Goal: Task Accomplishment & Management: Manage account settings

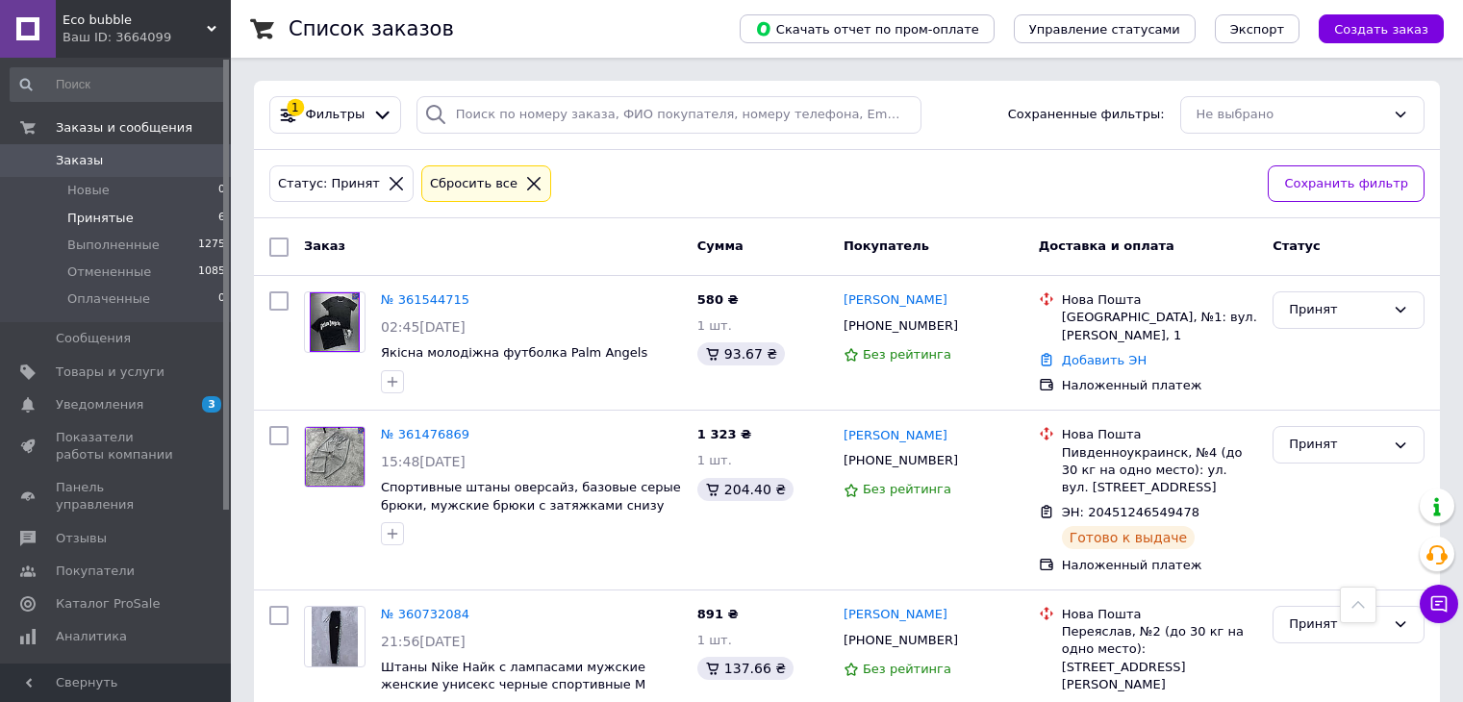
scroll to position [627, 0]
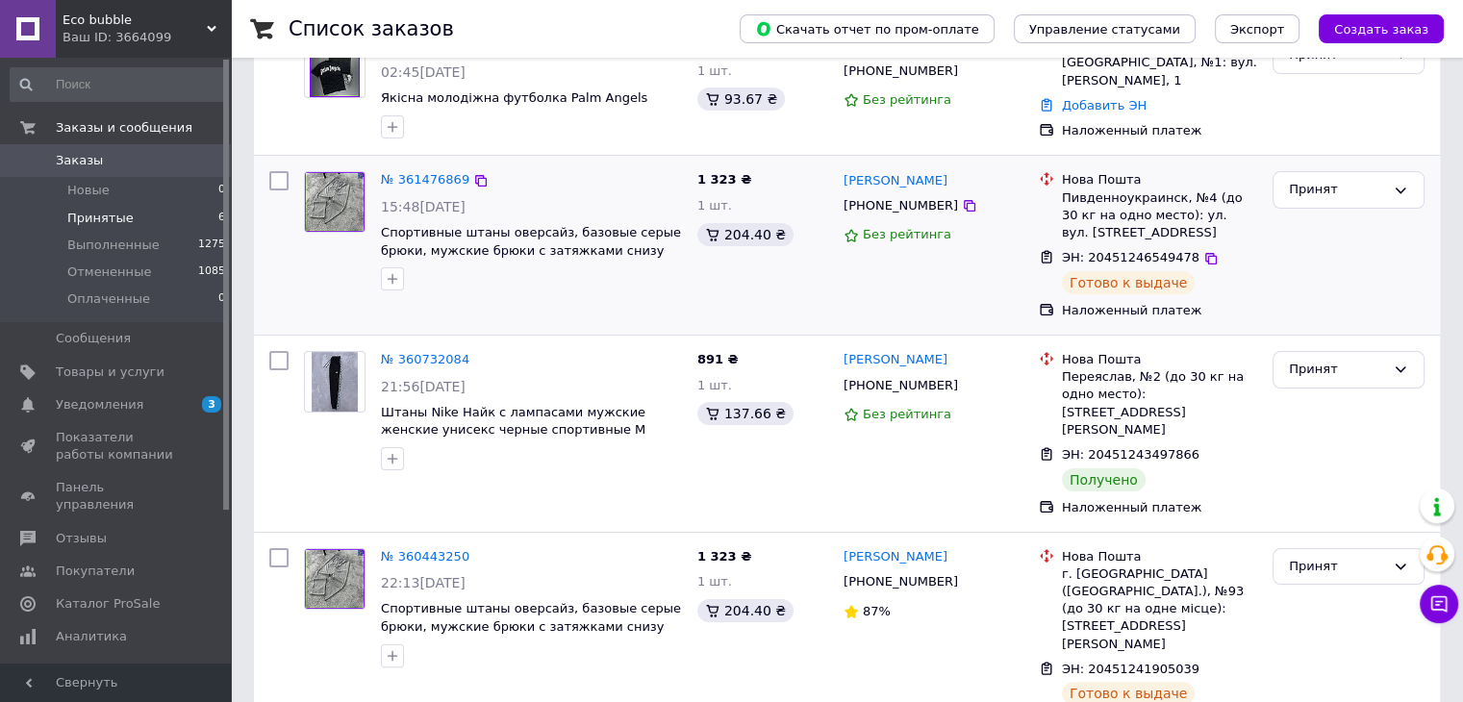
scroll to position [458, 0]
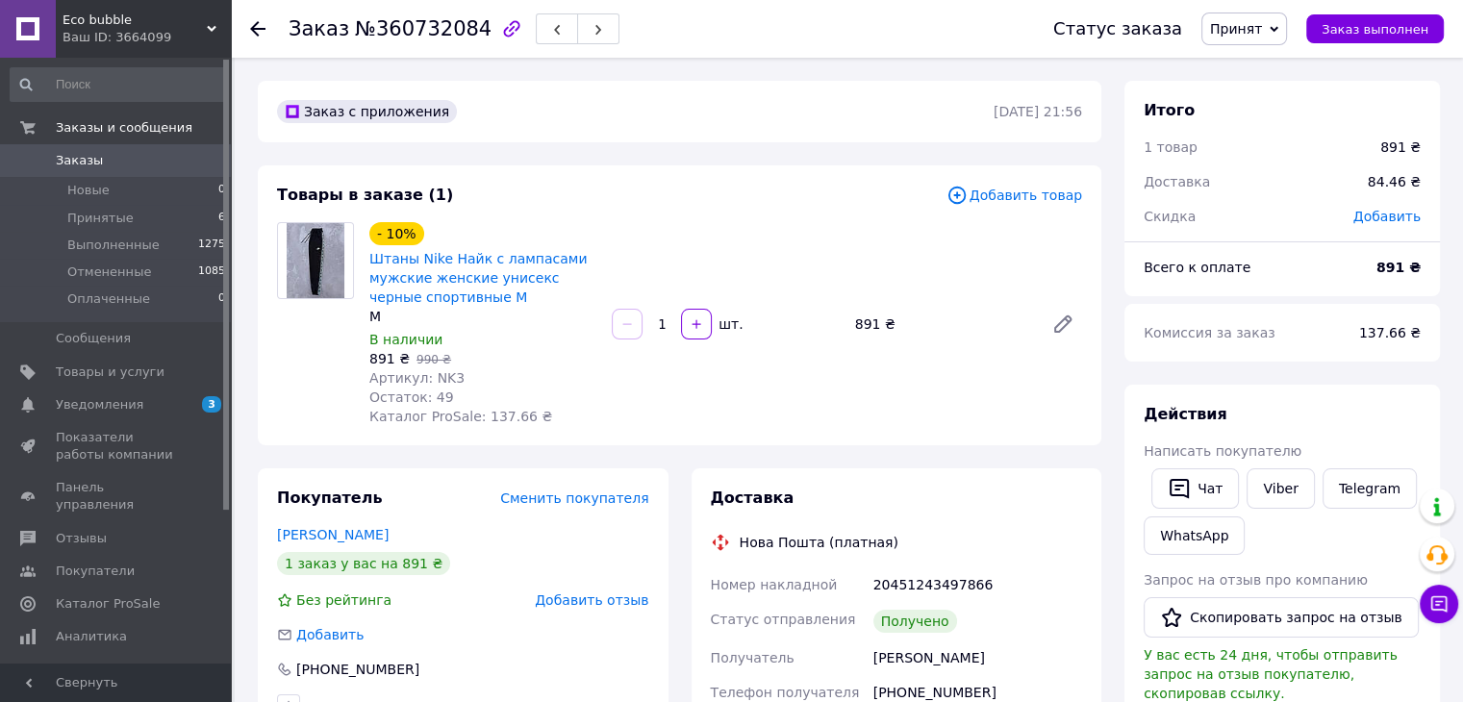
click at [903, 583] on div "20451243497866" at bounding box center [978, 585] width 216 height 35
copy div "20451243497866"
click at [1380, 22] on span "Заказ выполнен" at bounding box center [1375, 29] width 107 height 14
click at [868, 314] on div "891 ₴" at bounding box center [942, 324] width 189 height 27
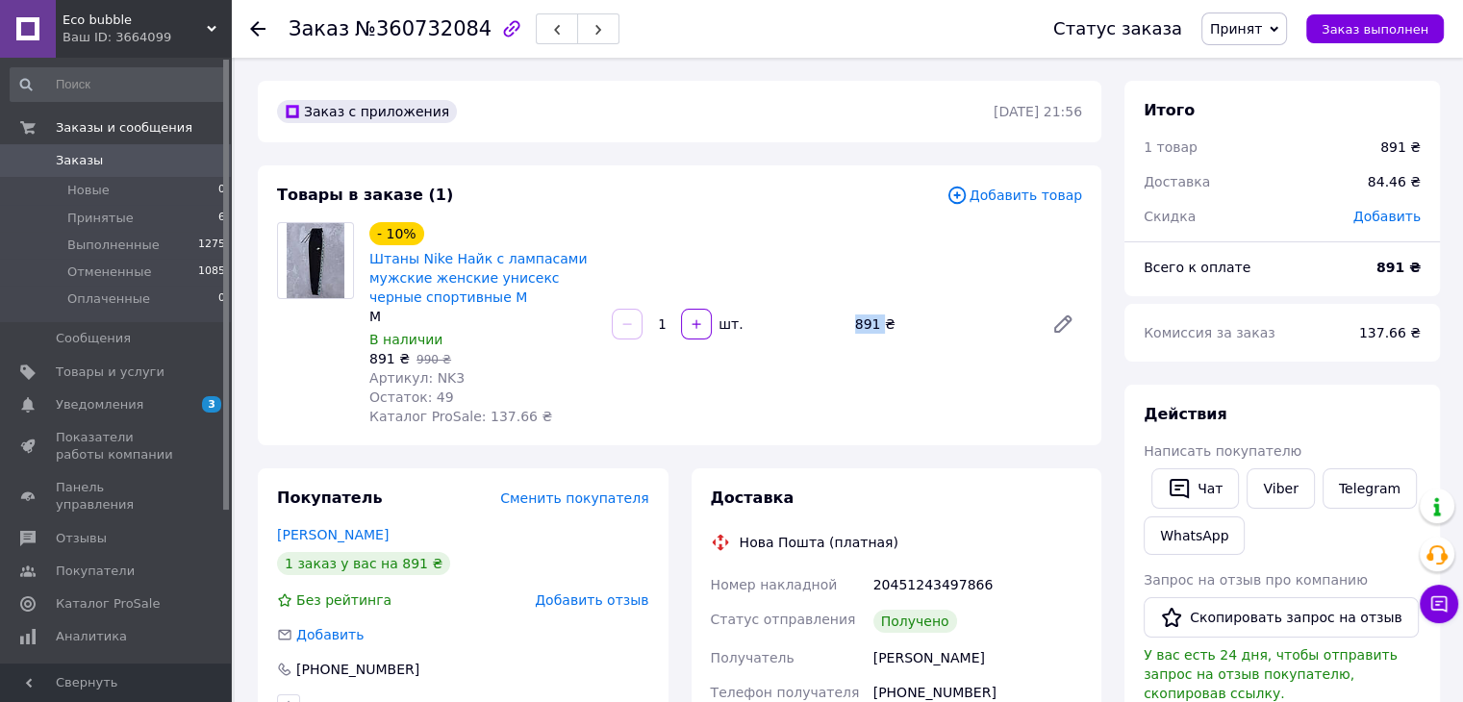
click at [868, 314] on div "891 ₴" at bounding box center [942, 324] width 189 height 27
copy div "891"
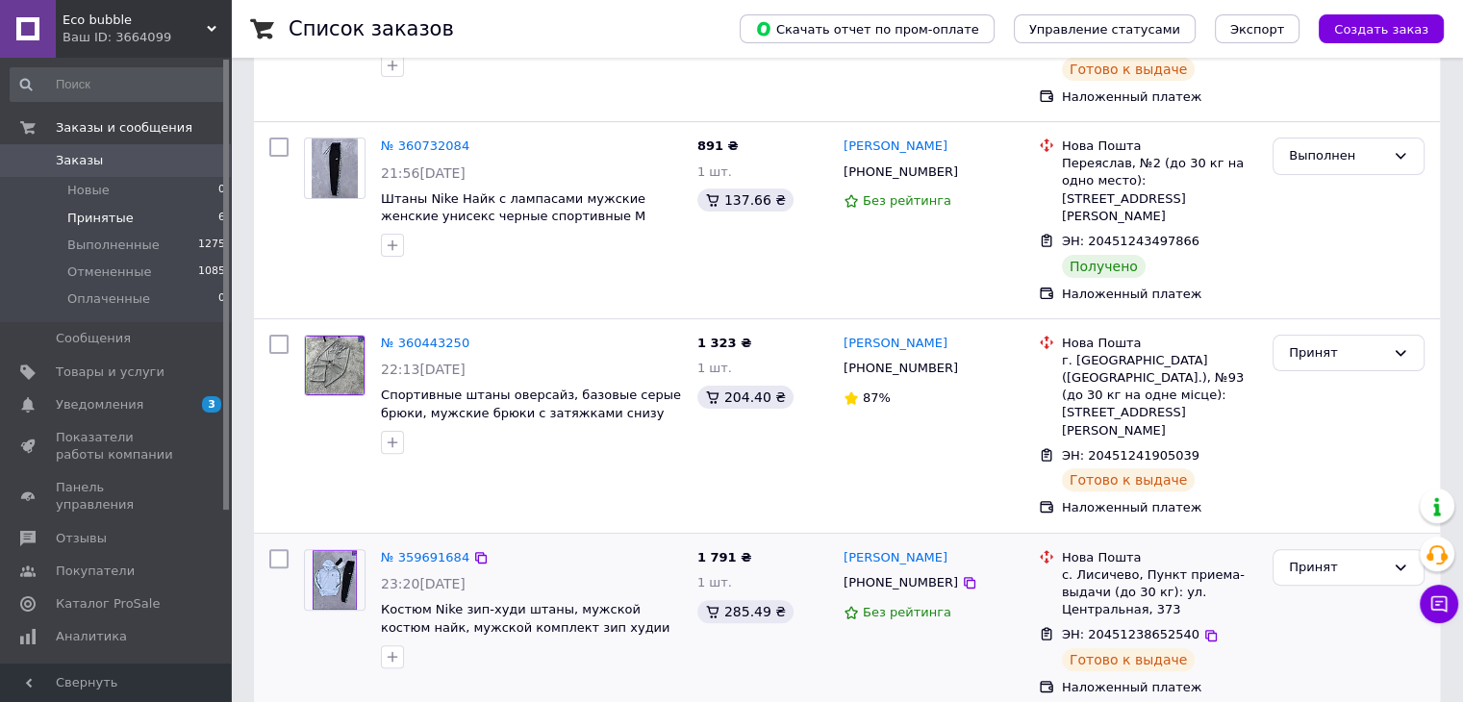
scroll to position [627, 0]
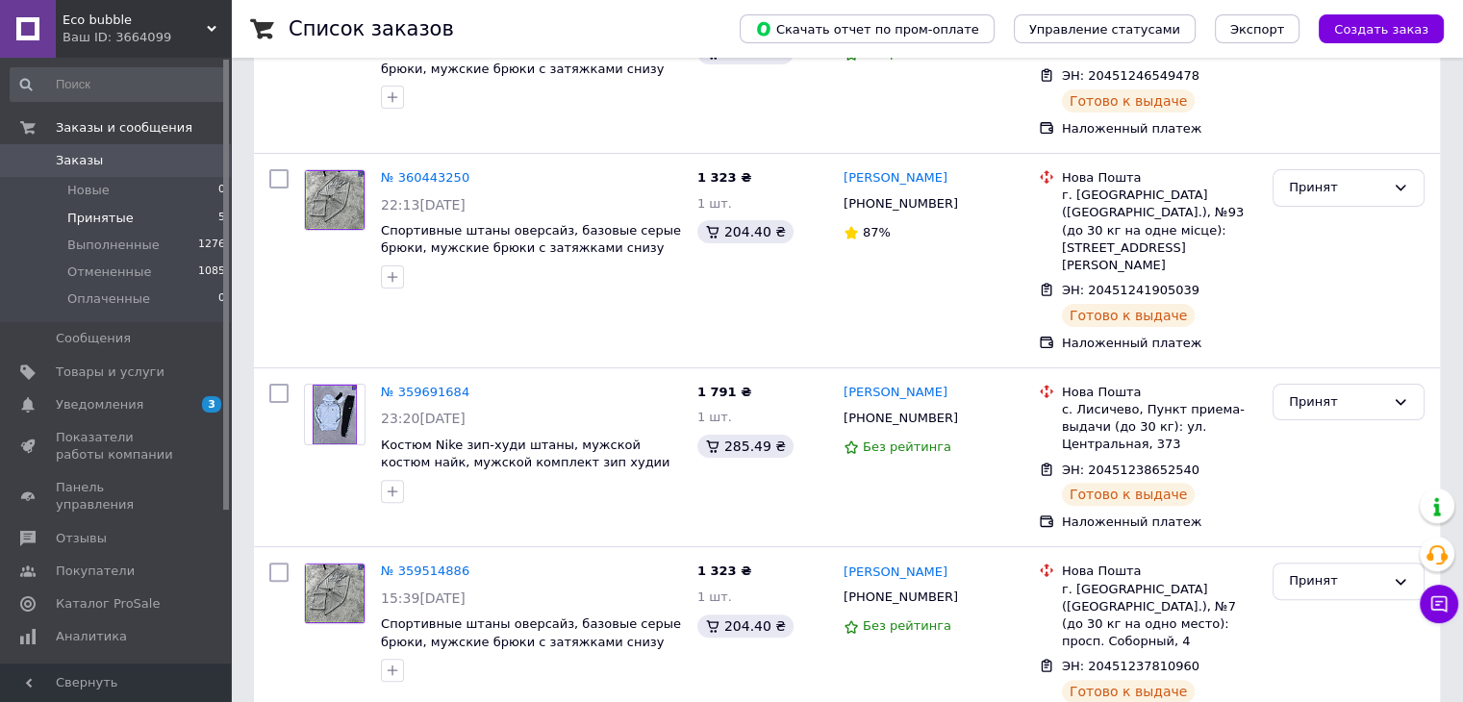
scroll to position [447, 0]
